Goal: Information Seeking & Learning: Learn about a topic

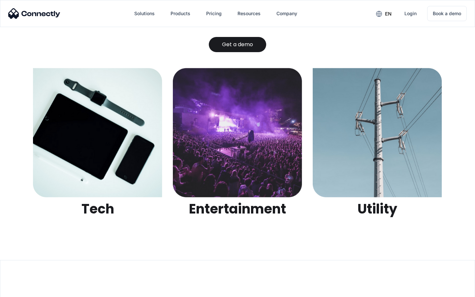
scroll to position [2083, 0]
